Goal: Task Accomplishment & Management: Complete application form

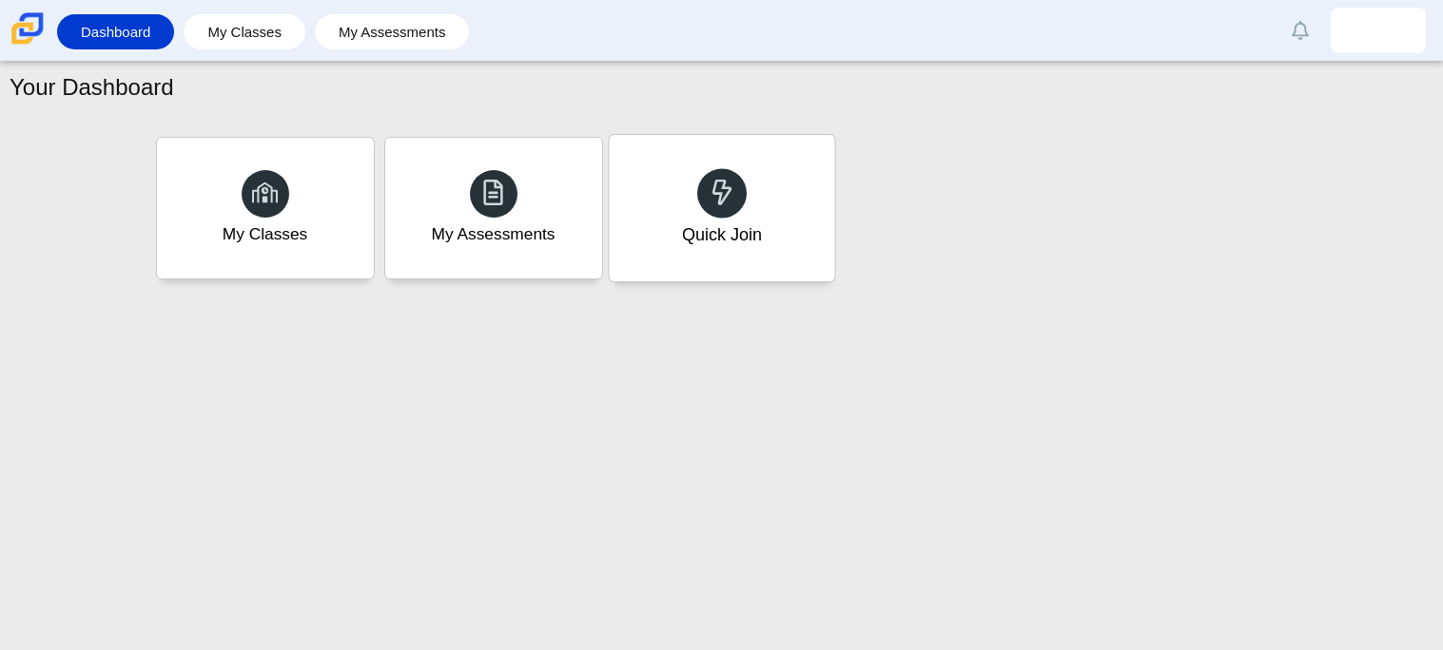
click at [680, 196] on div "Quick Join" at bounding box center [721, 208] width 225 height 146
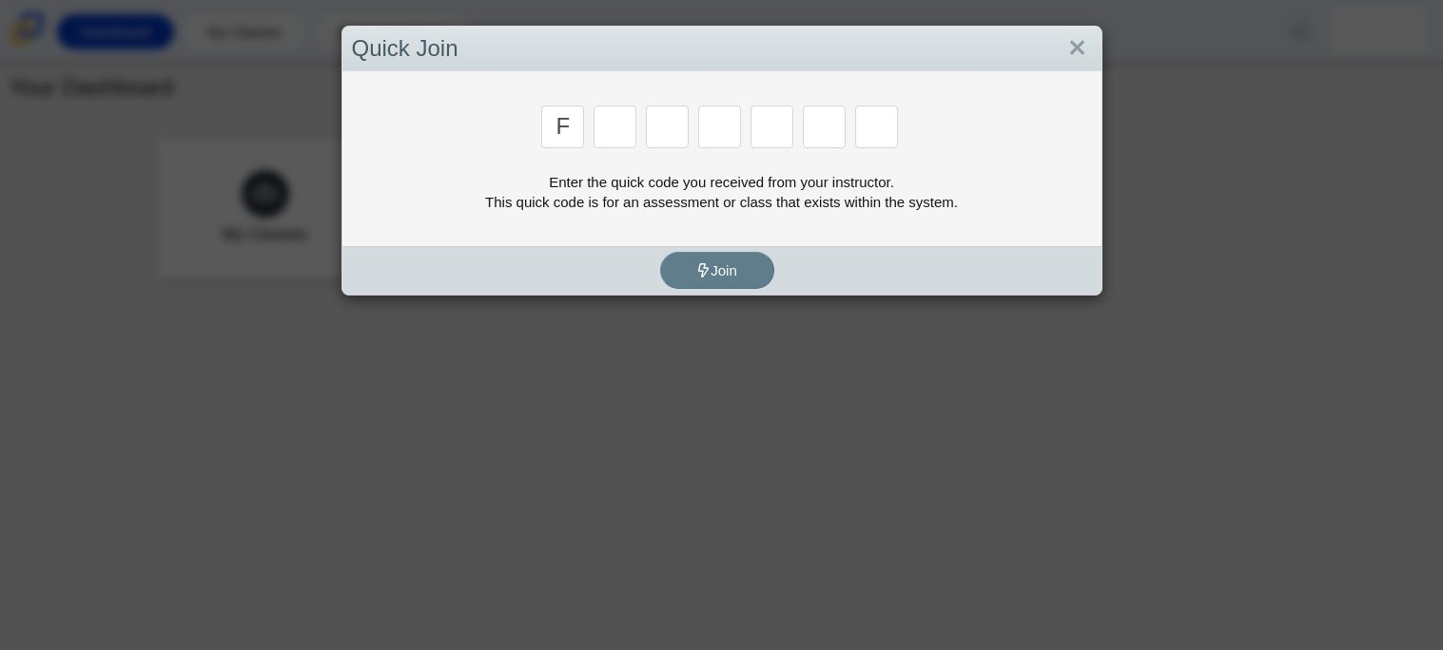
type input "F"
type input "h"
type input "c"
type input "f"
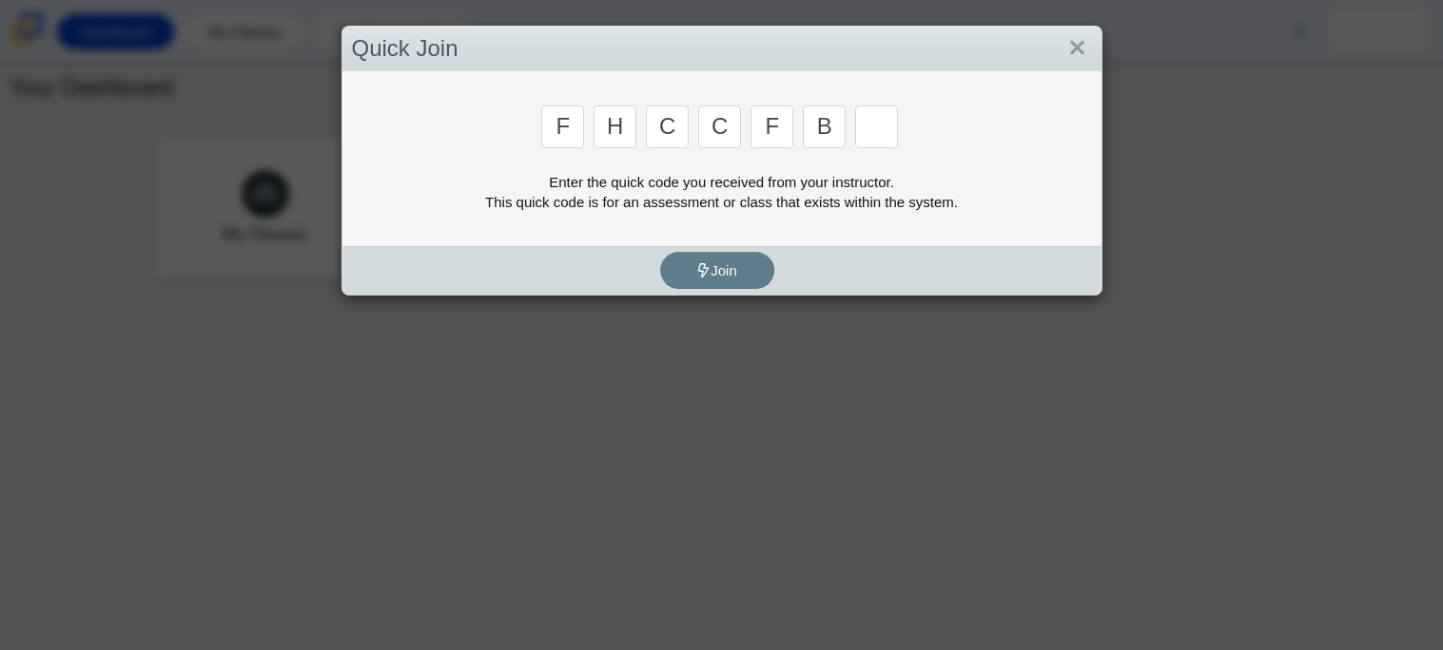
type input "b"
type input "e"
type input "7"
type input "f"
type input "h"
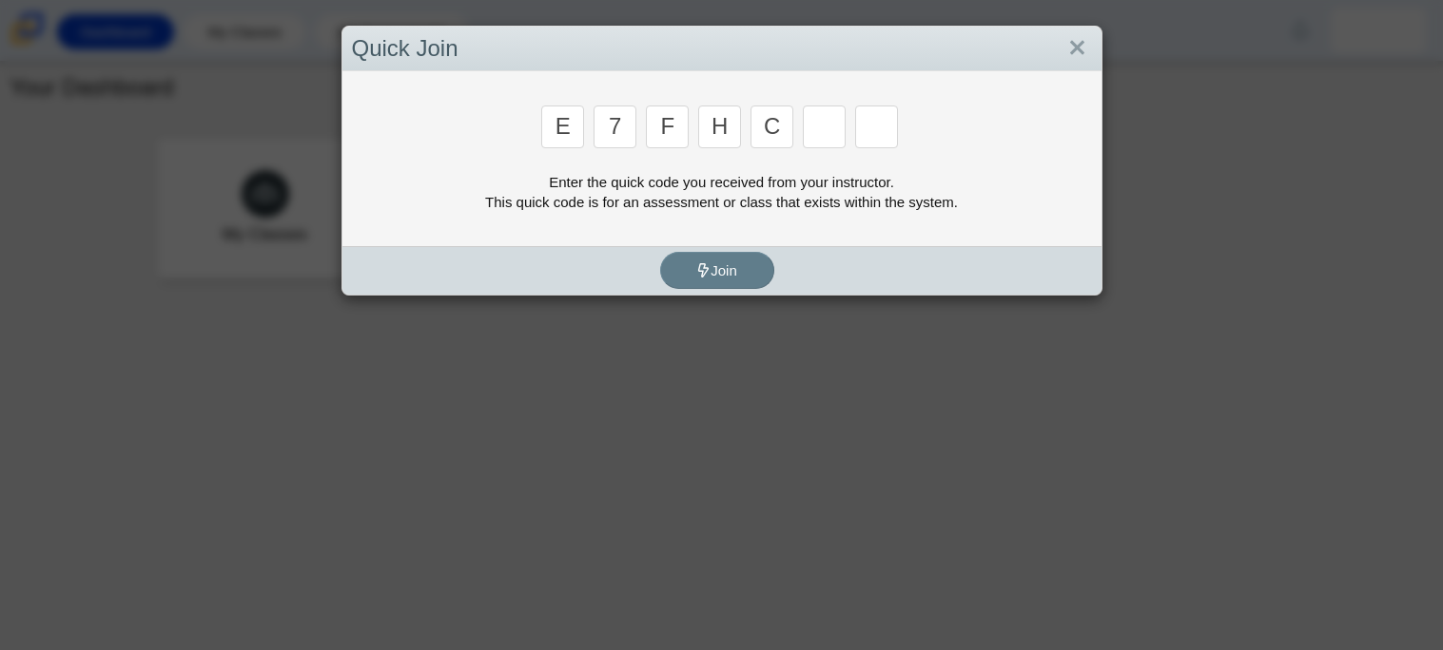
type input "c"
type input "f"
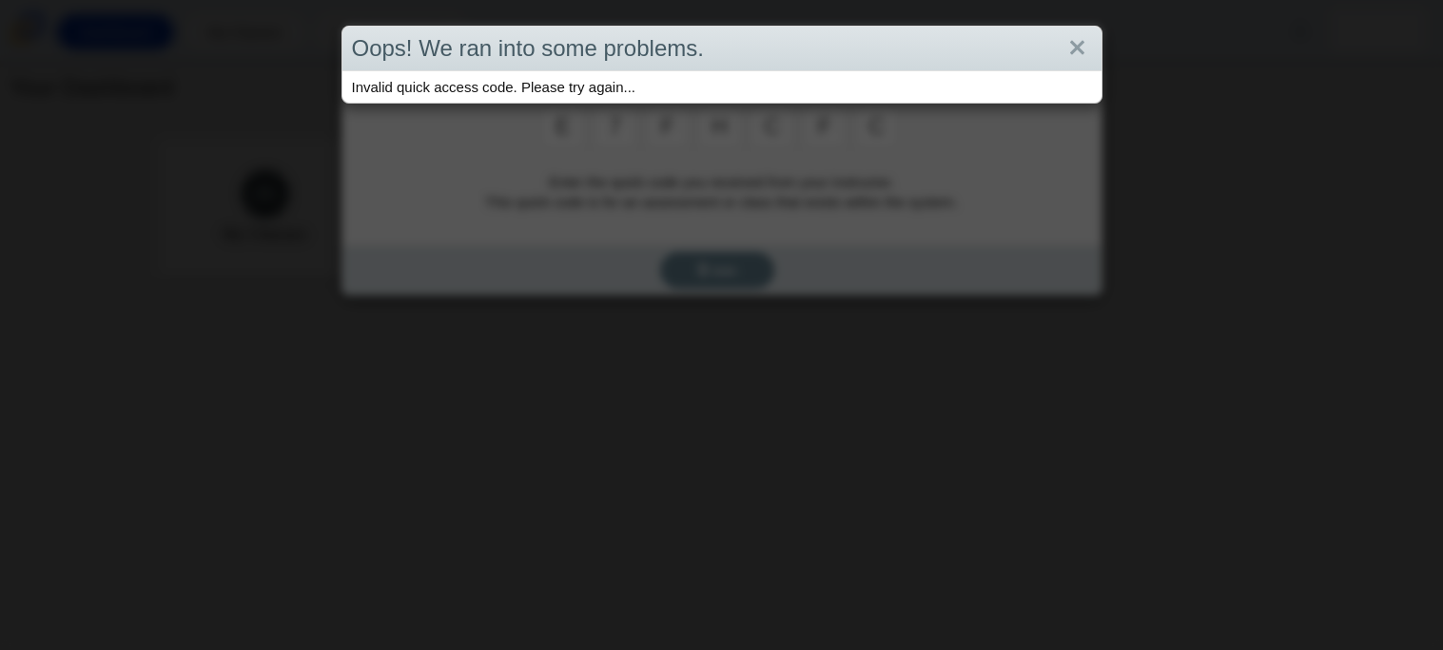
type input "c"
click at [1085, 35] on link "Close" at bounding box center [1076, 48] width 29 height 32
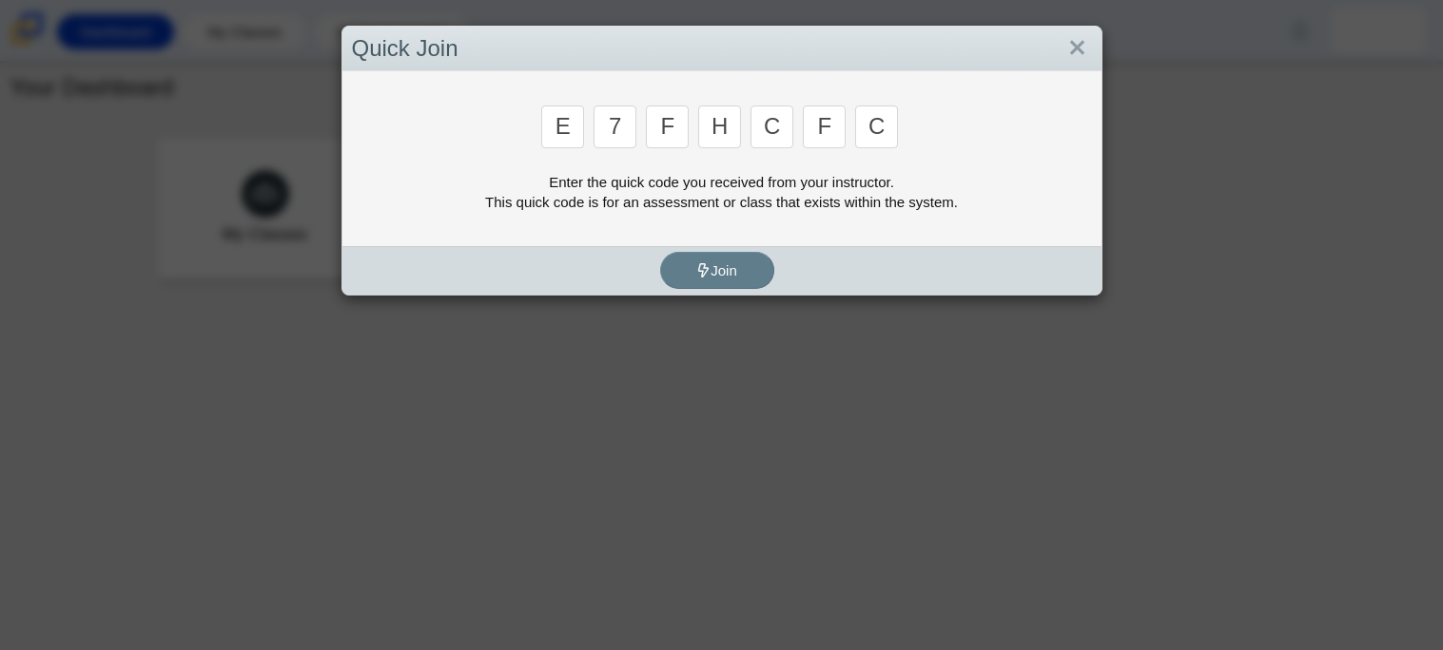
click at [884, 138] on input "c" at bounding box center [876, 127] width 43 height 43
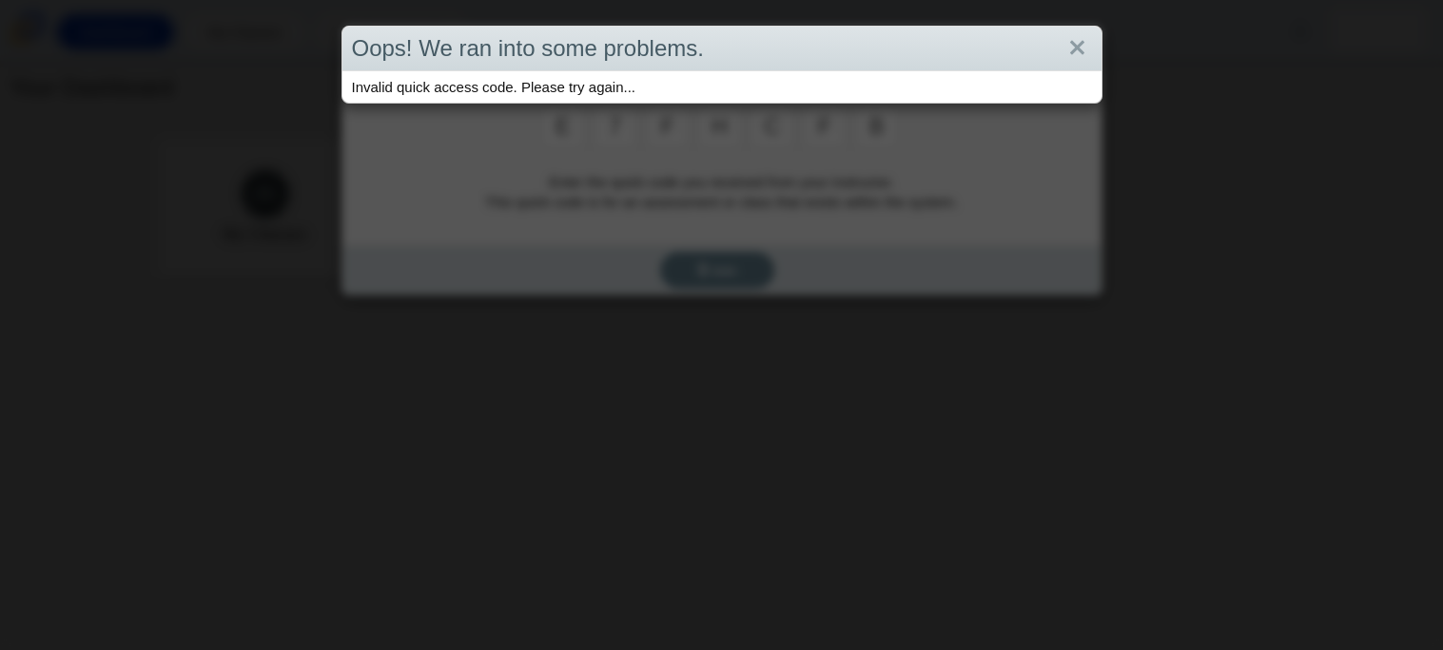
type input "b"
click at [1071, 41] on link "Close" at bounding box center [1076, 48] width 29 height 32
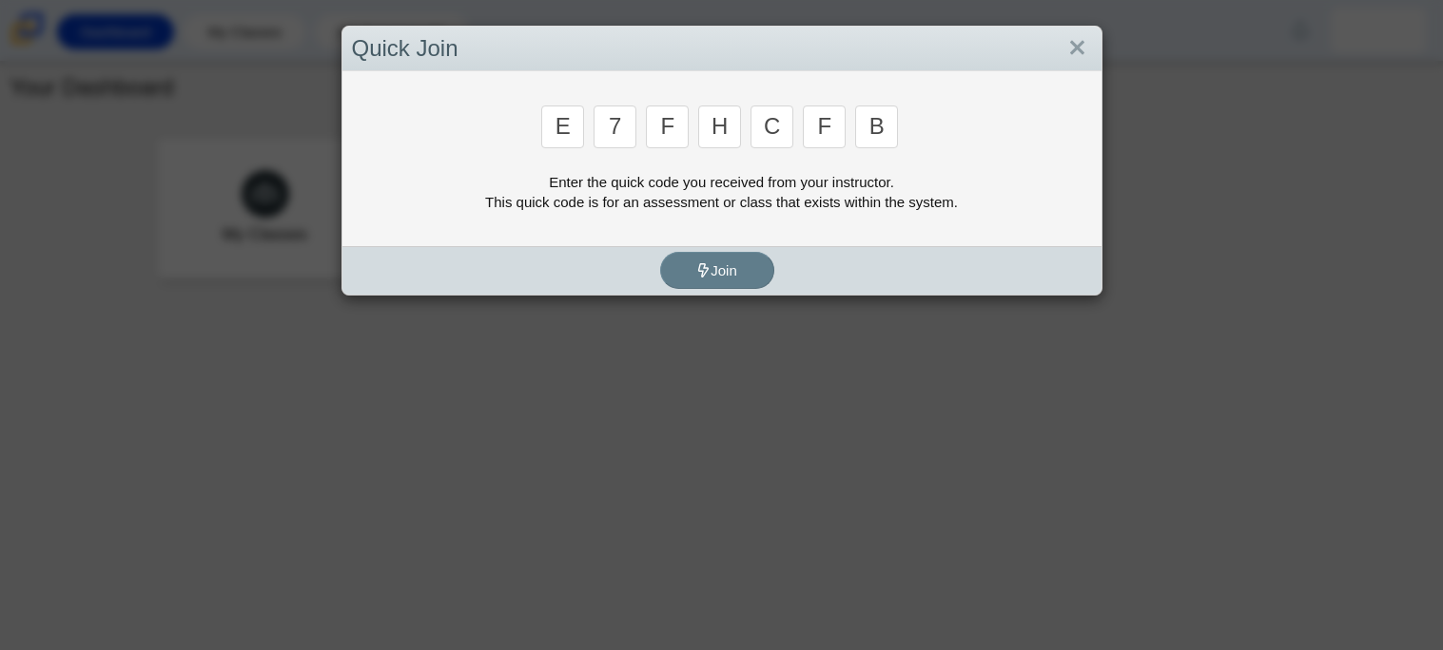
click at [829, 136] on input "f" at bounding box center [824, 127] width 43 height 43
type input "e"
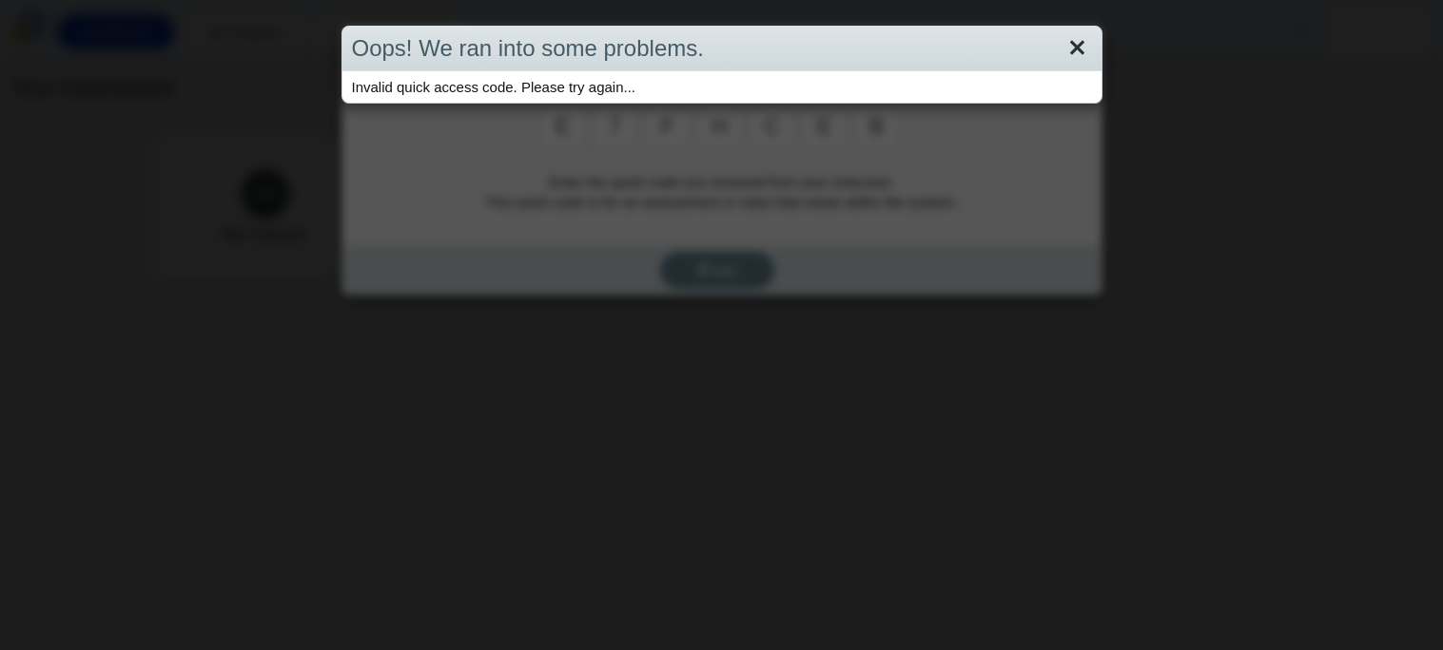
click at [1084, 32] on link "Close" at bounding box center [1076, 48] width 29 height 32
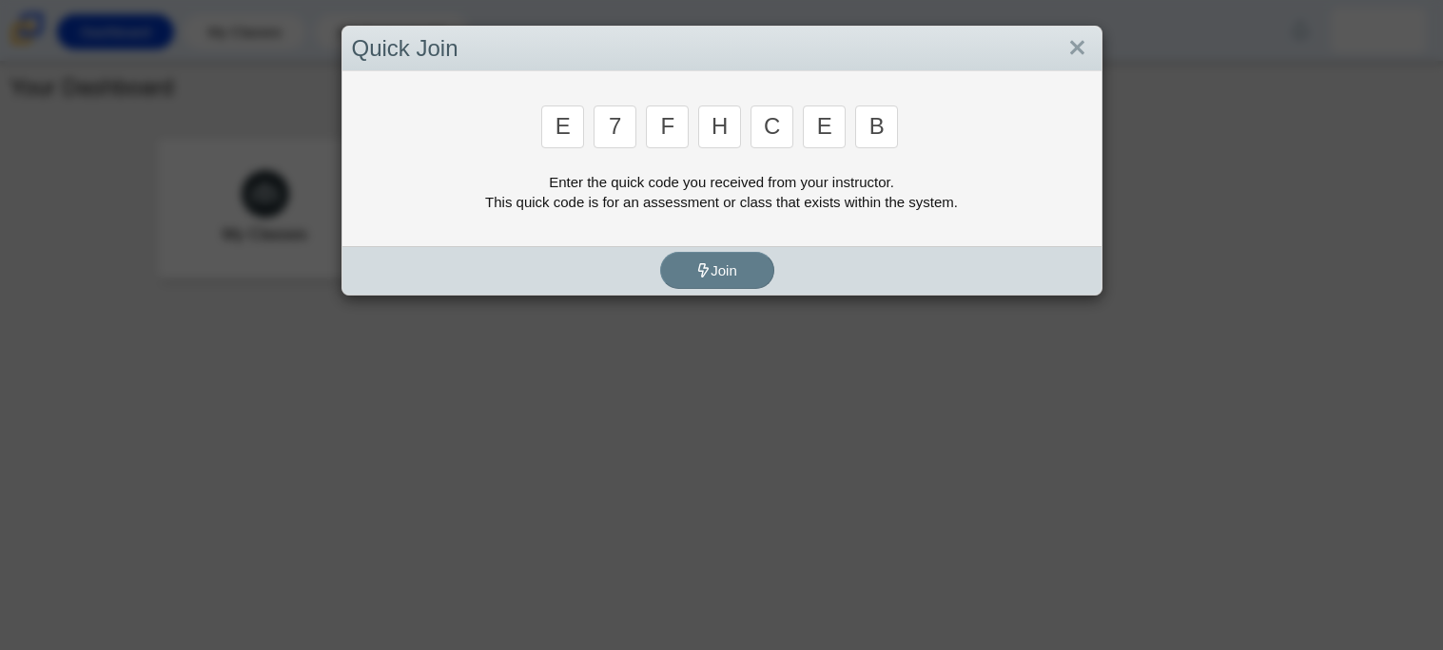
click at [838, 134] on input "e" at bounding box center [824, 127] width 43 height 43
click at [832, 134] on input "e" at bounding box center [824, 127] width 43 height 43
type input "c"
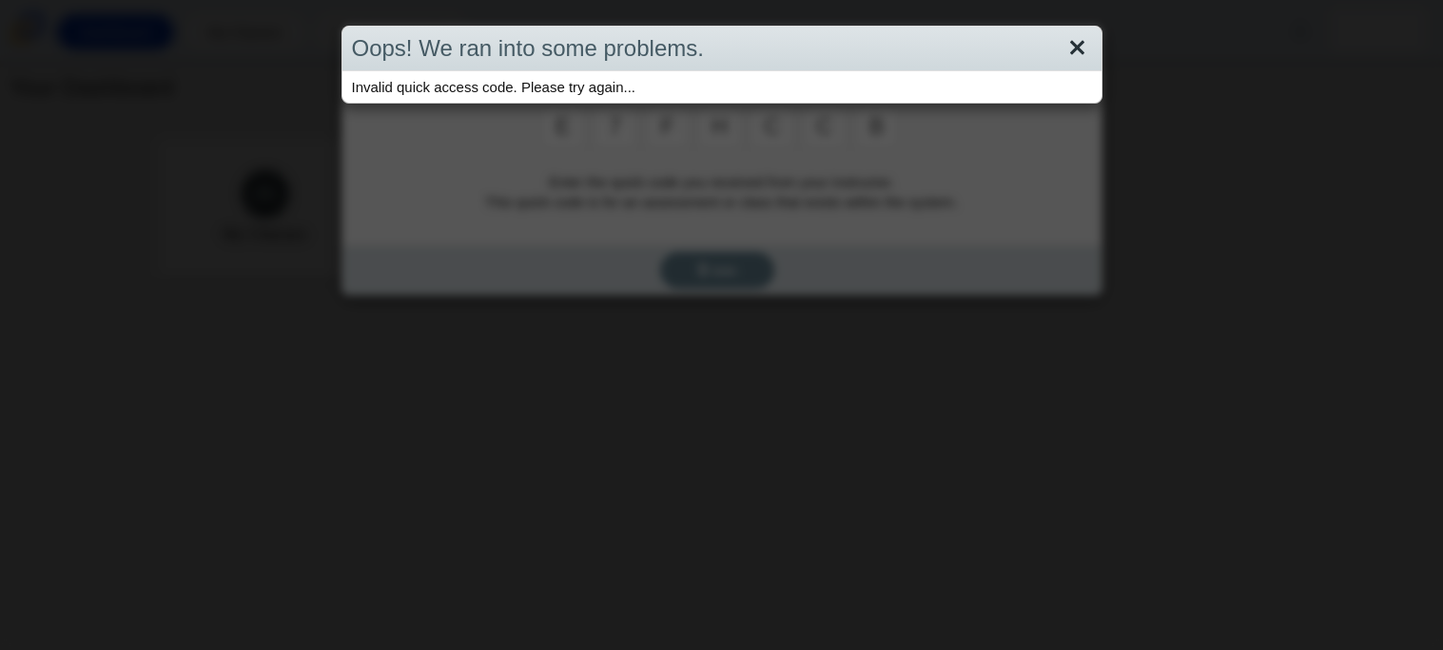
click at [1082, 32] on link "Close" at bounding box center [1076, 48] width 29 height 32
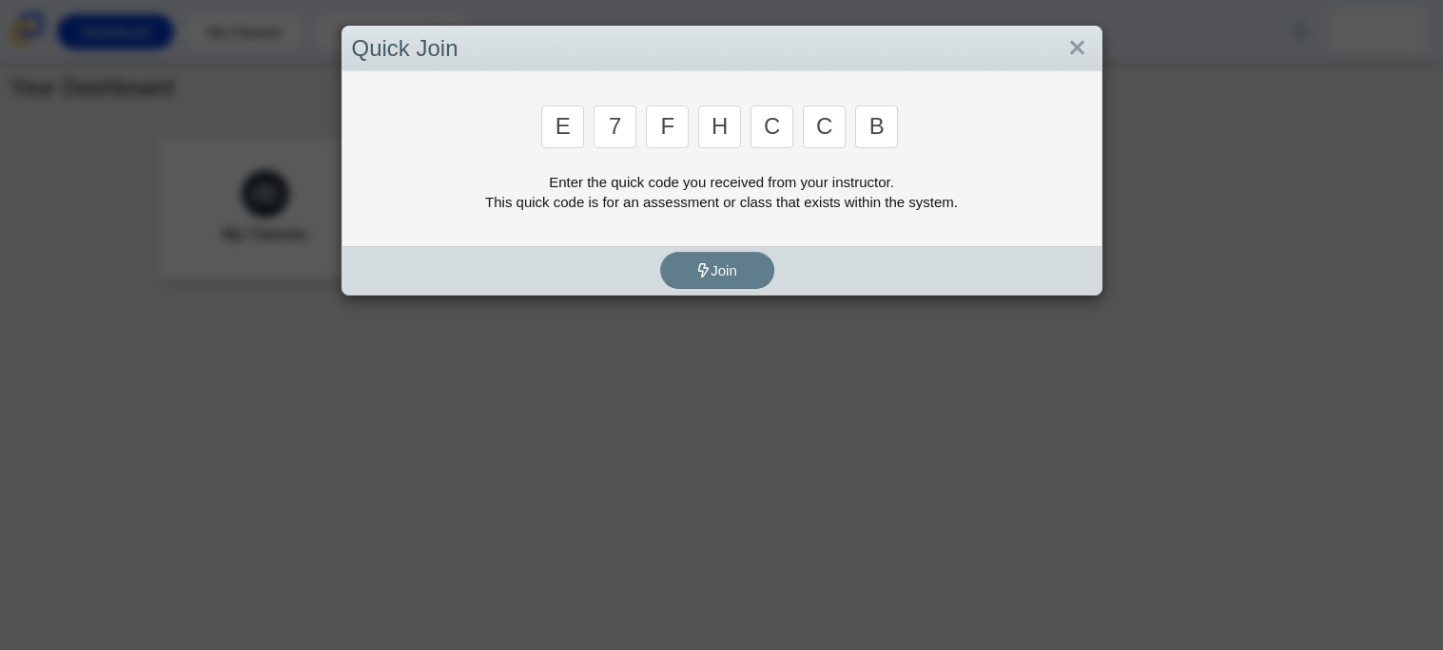
click at [836, 125] on input "c" at bounding box center [824, 127] width 43 height 43
type input "f"
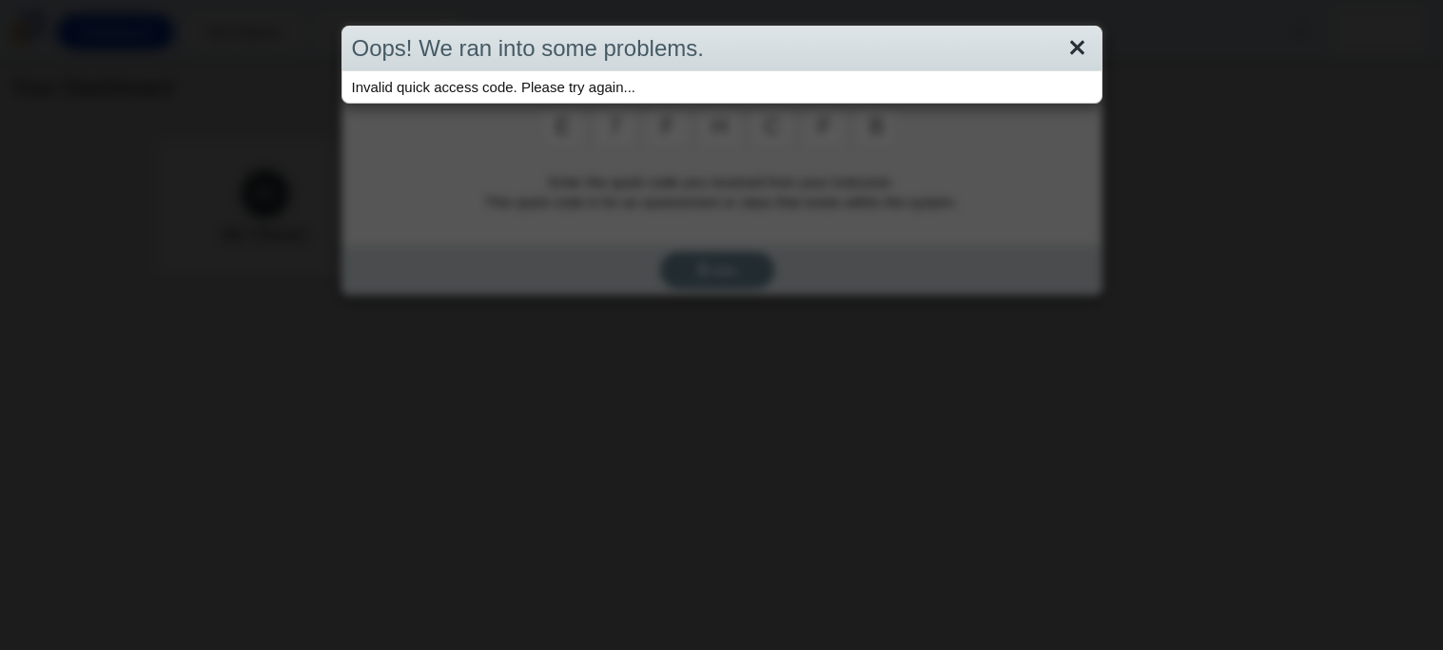
click at [1075, 43] on link "Close" at bounding box center [1076, 48] width 29 height 32
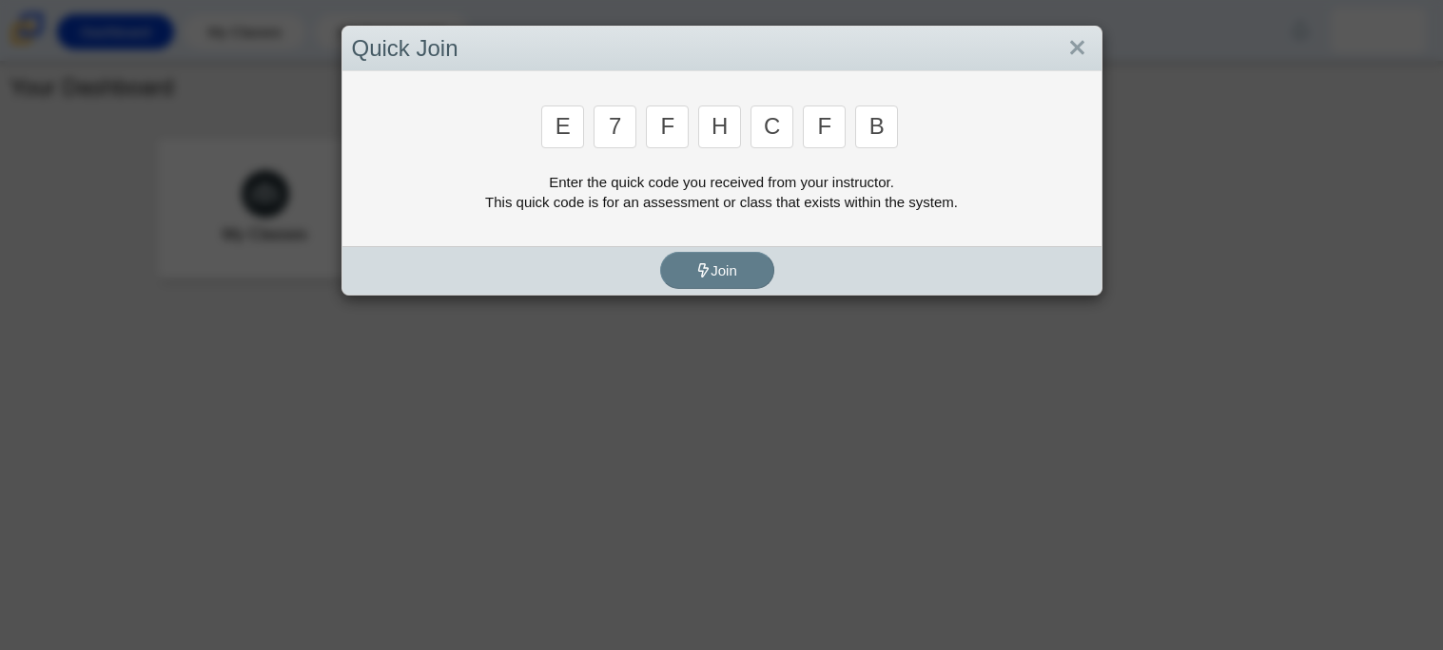
click at [580, 131] on input "e" at bounding box center [562, 127] width 43 height 43
type input "L"
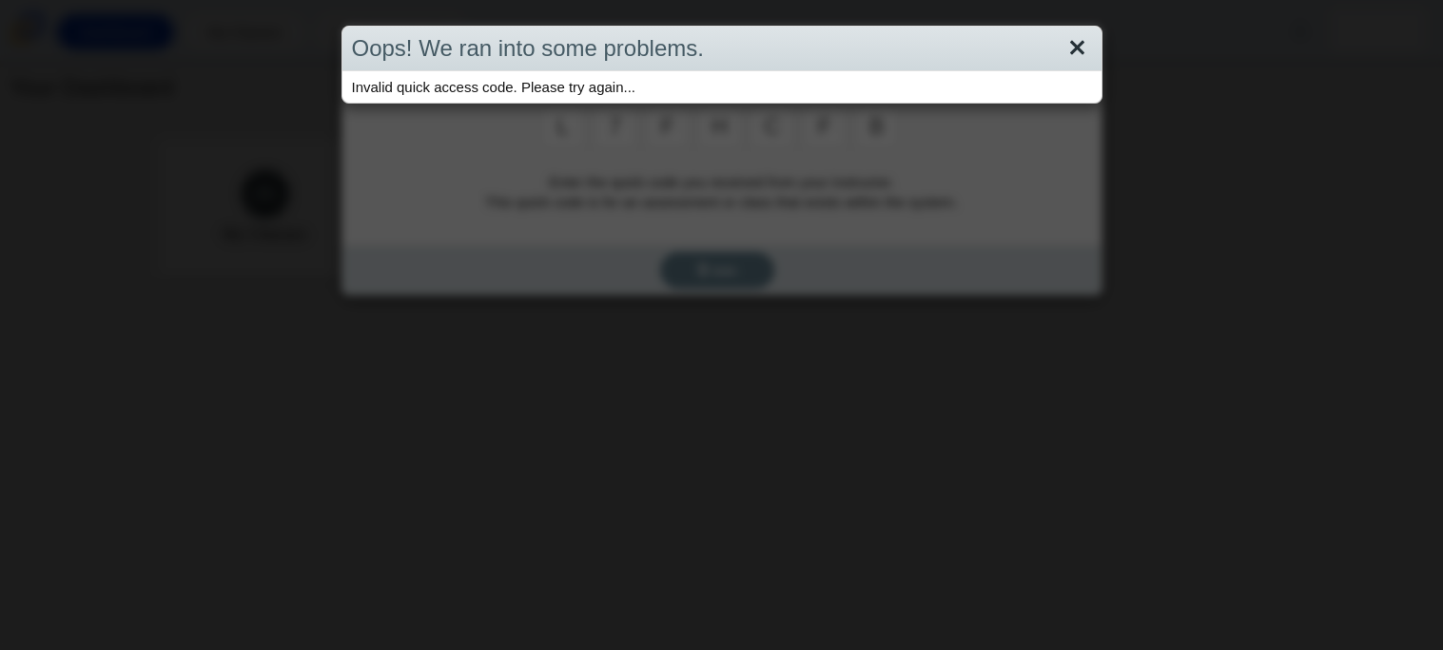
click at [1064, 49] on link "Close" at bounding box center [1076, 48] width 29 height 32
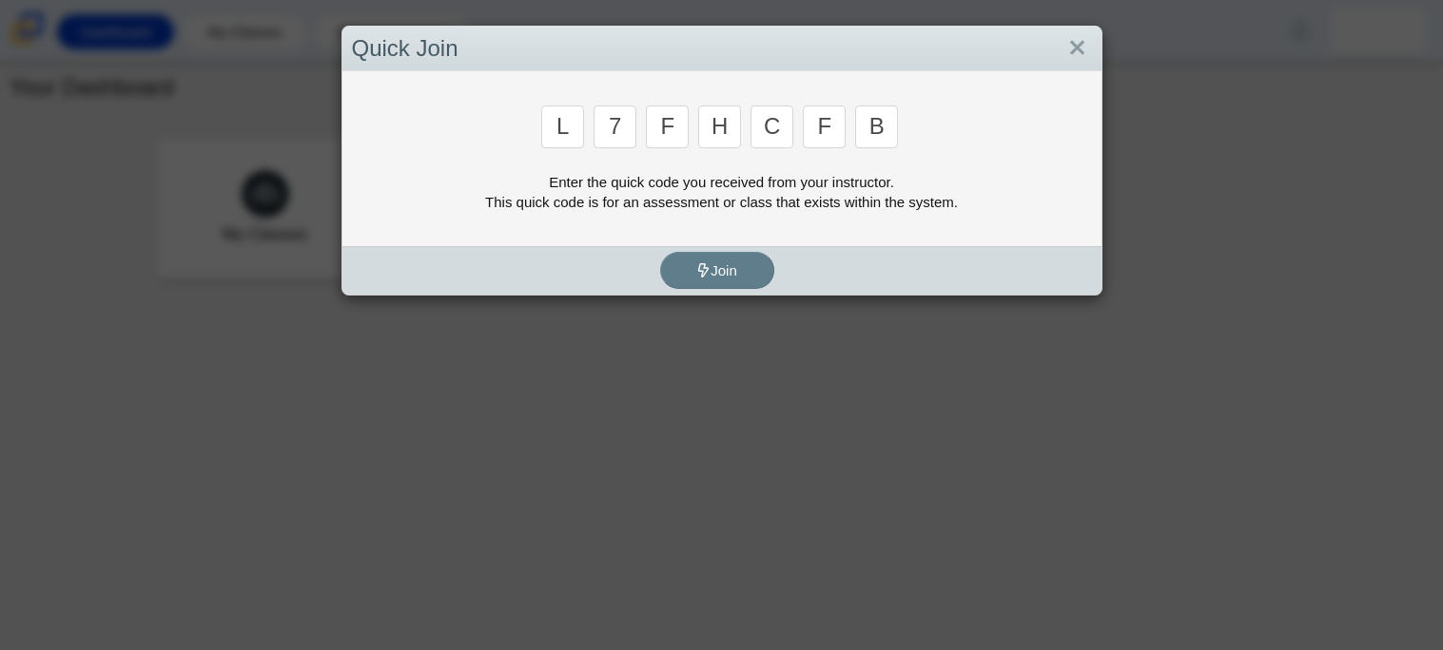
click at [576, 142] on input "L" at bounding box center [562, 127] width 43 height 43
type input "W"
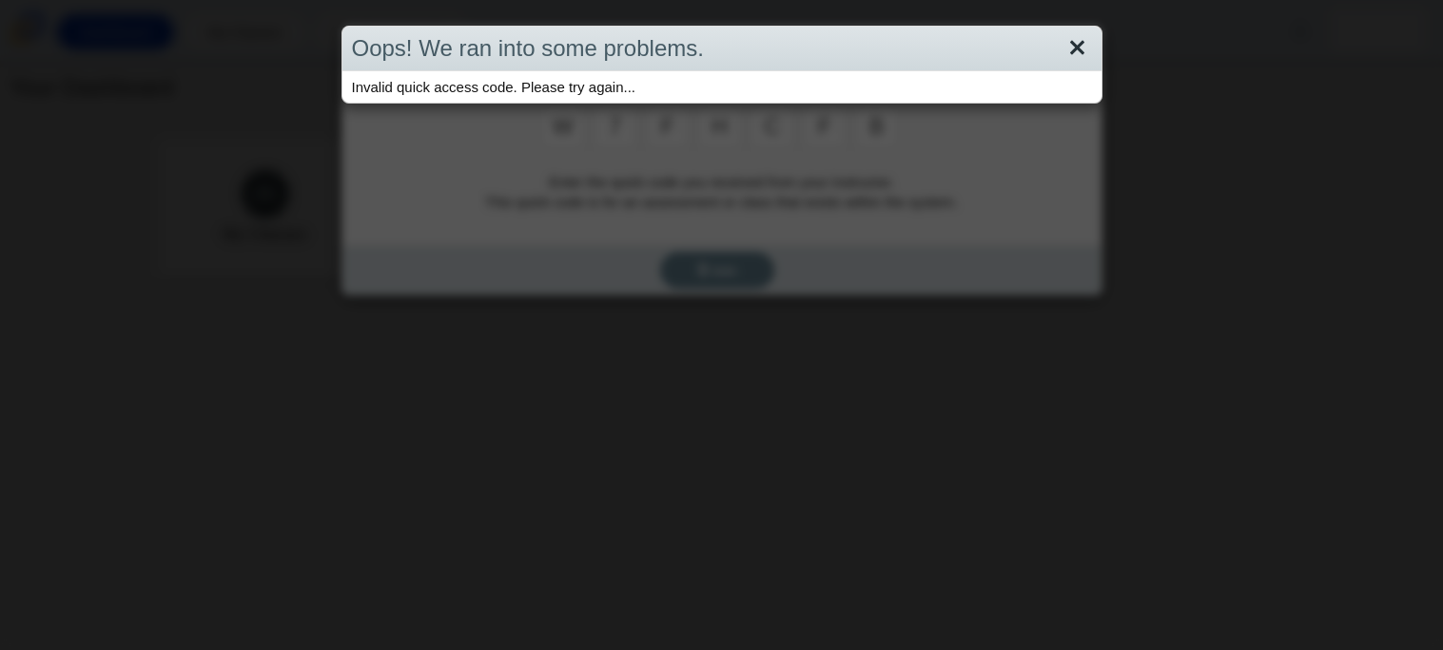
click at [1066, 55] on link "Close" at bounding box center [1076, 48] width 29 height 32
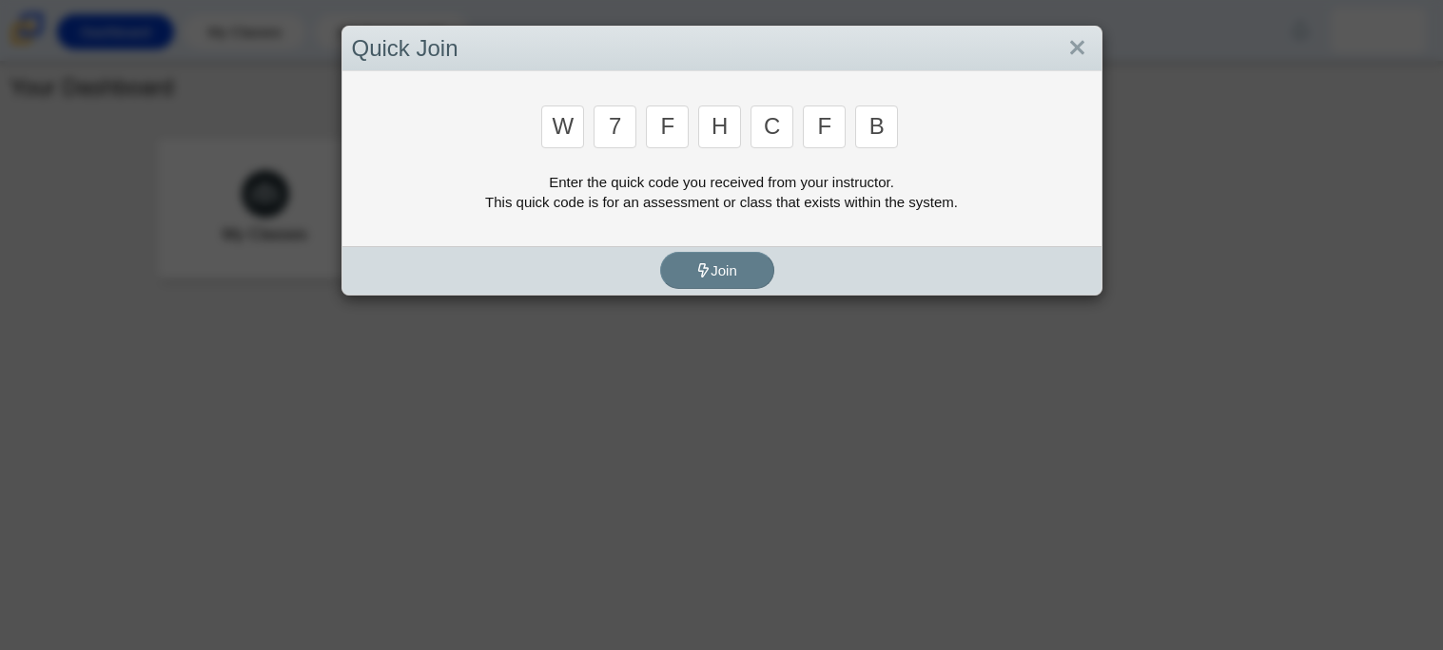
click at [569, 114] on input "W" at bounding box center [562, 127] width 43 height 43
type input "E"
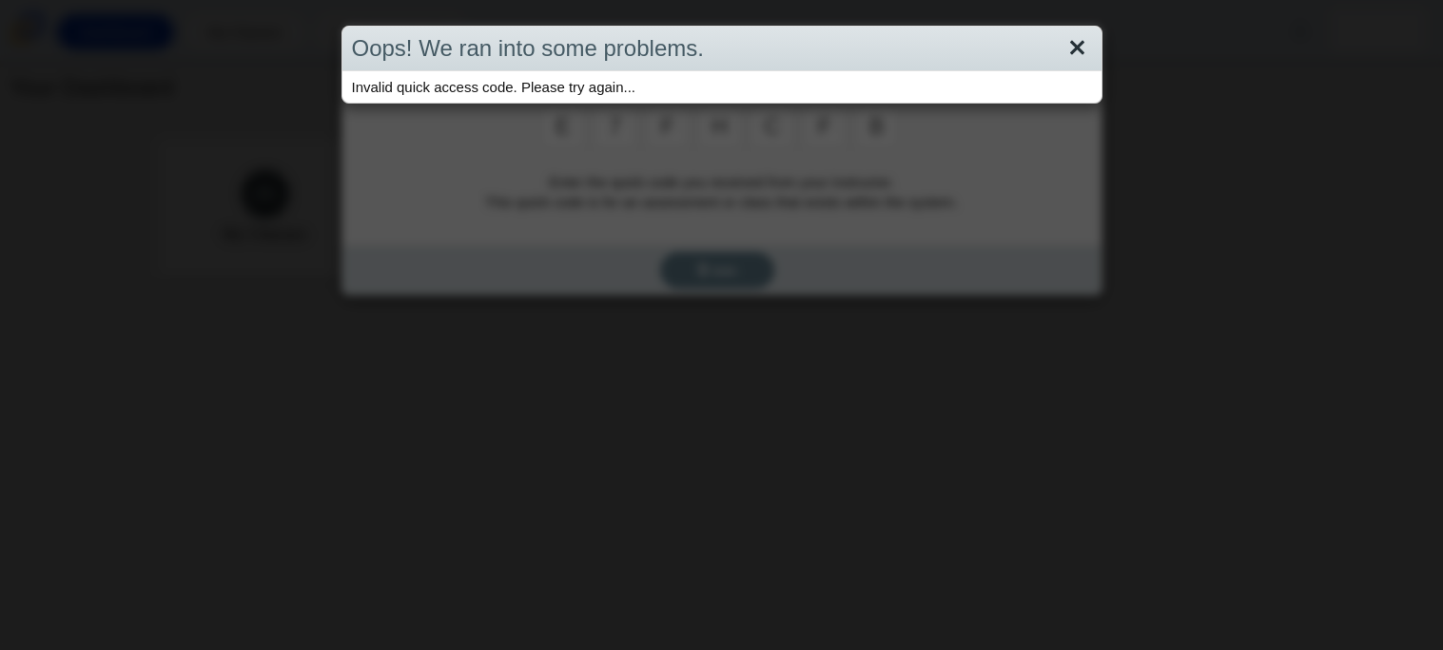
click at [1077, 45] on link "Close" at bounding box center [1076, 48] width 29 height 32
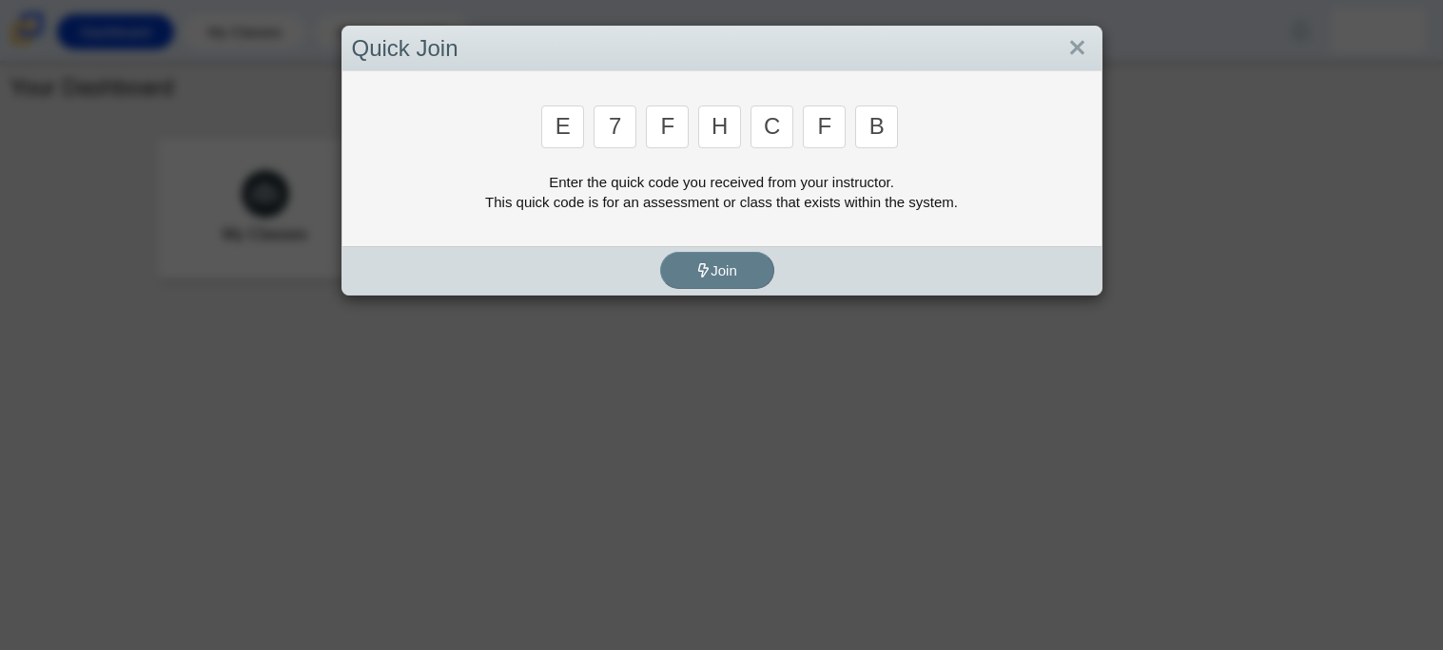
click at [679, 146] on input "f" at bounding box center [667, 127] width 43 height 43
type input "e"
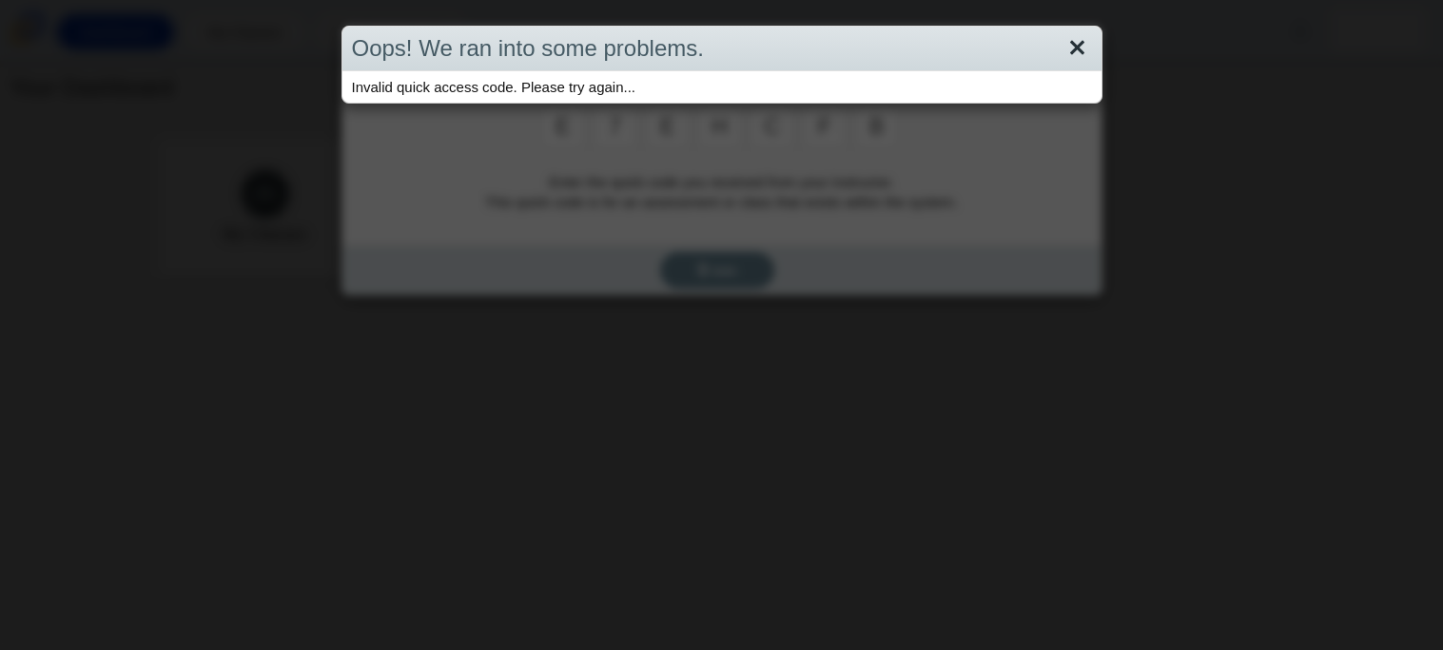
click at [1074, 40] on link "Close" at bounding box center [1076, 48] width 29 height 32
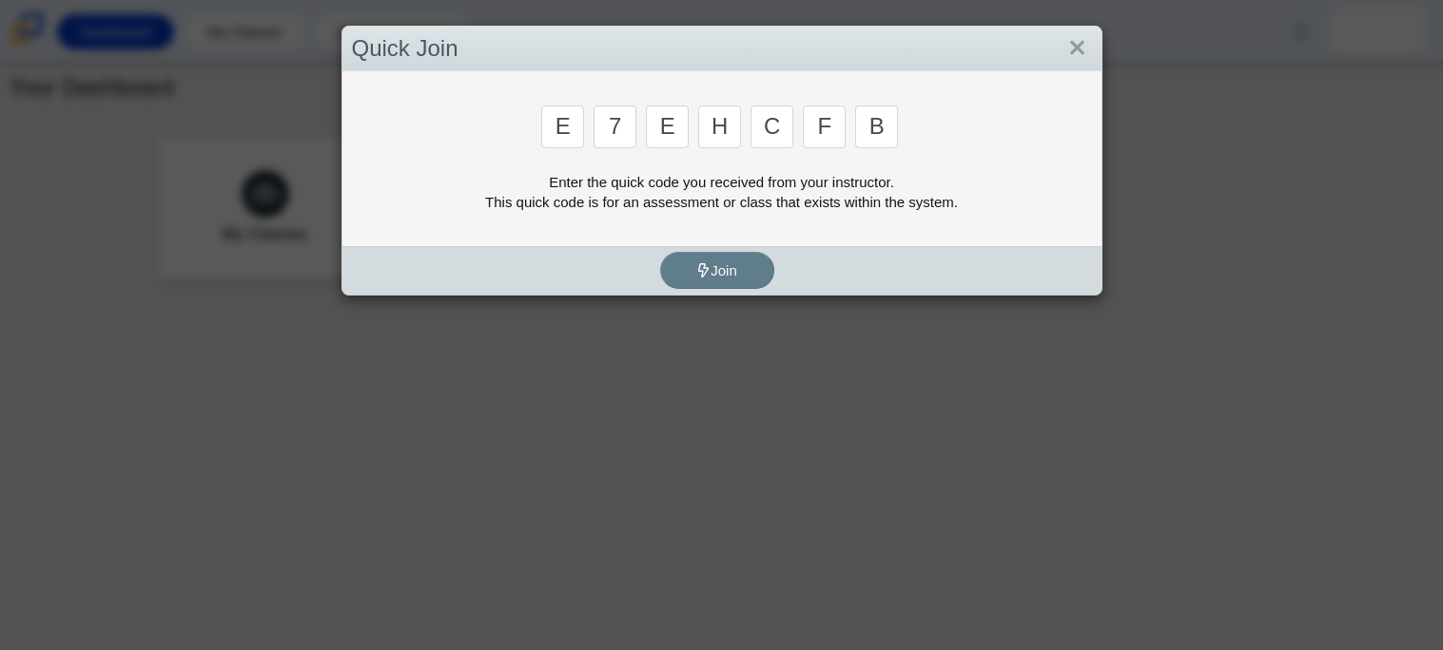
click at [682, 138] on input "e" at bounding box center [667, 127] width 43 height 43
type input "f"
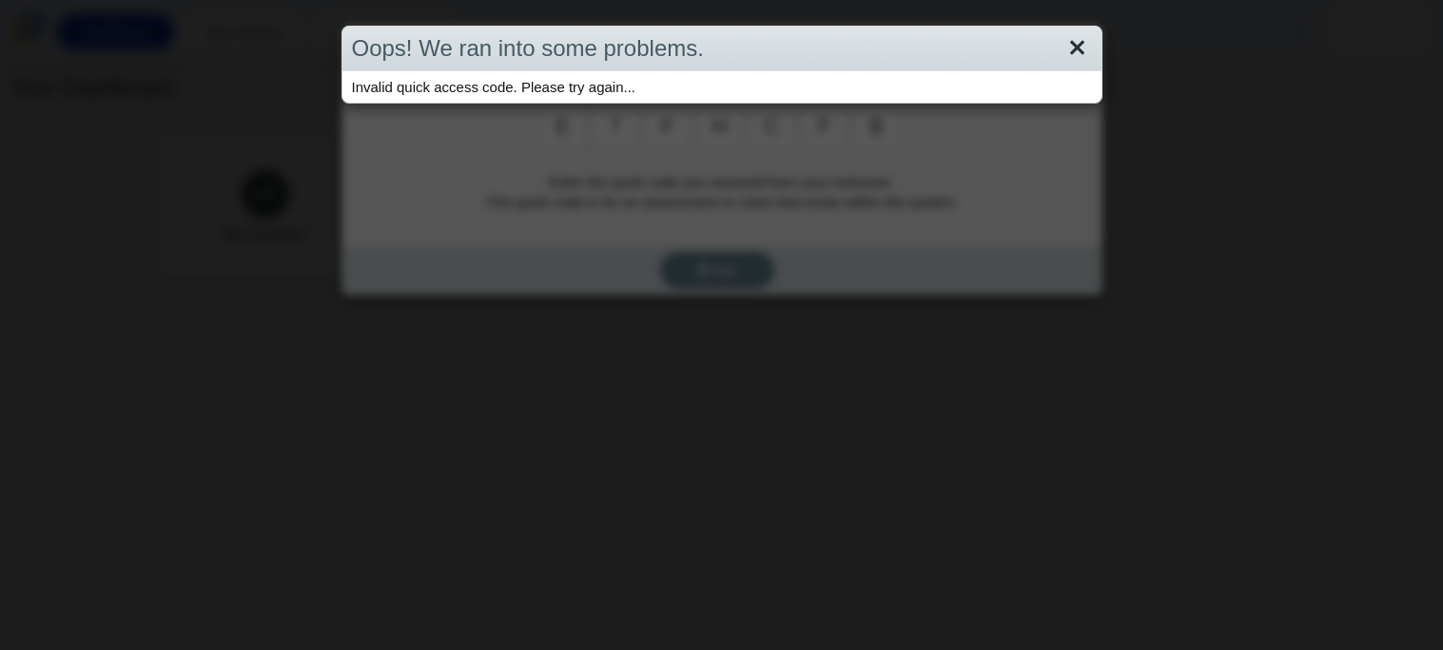
click at [1078, 51] on link "Close" at bounding box center [1076, 48] width 29 height 32
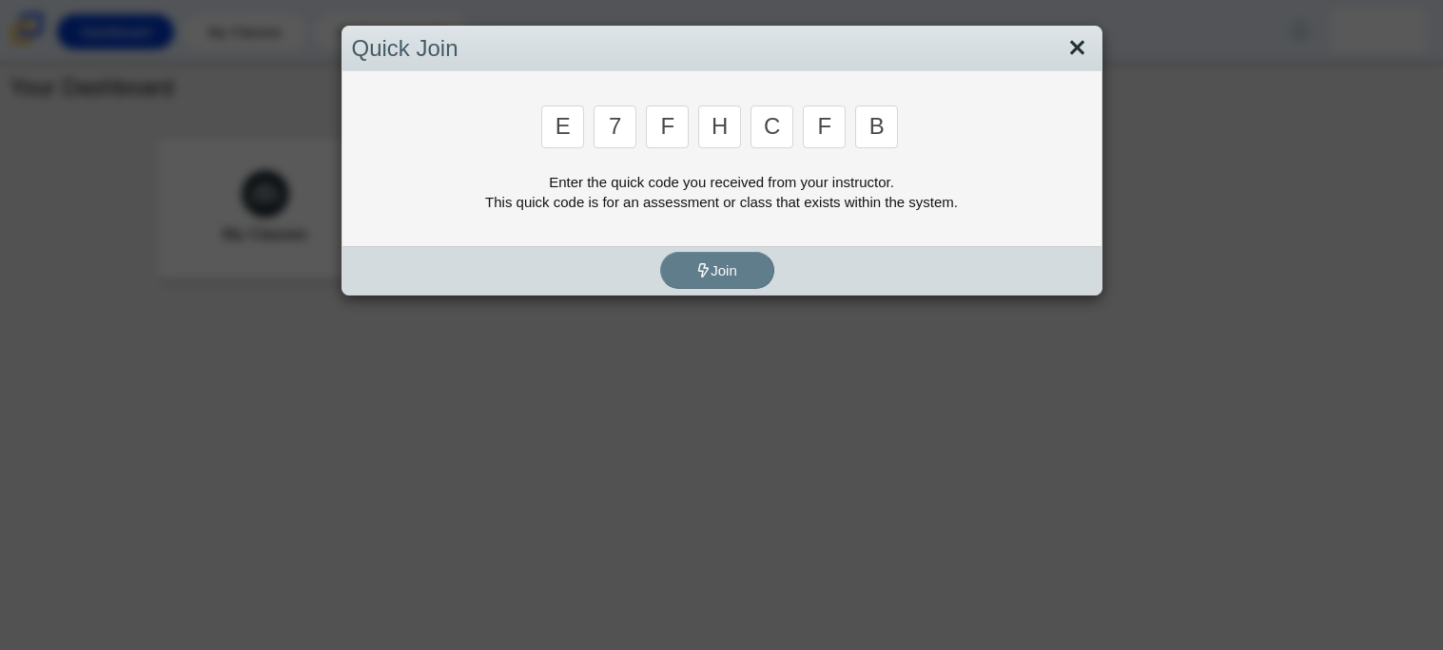
click at [1072, 39] on link "Close" at bounding box center [1076, 48] width 29 height 32
